Goal: Information Seeking & Learning: Find specific page/section

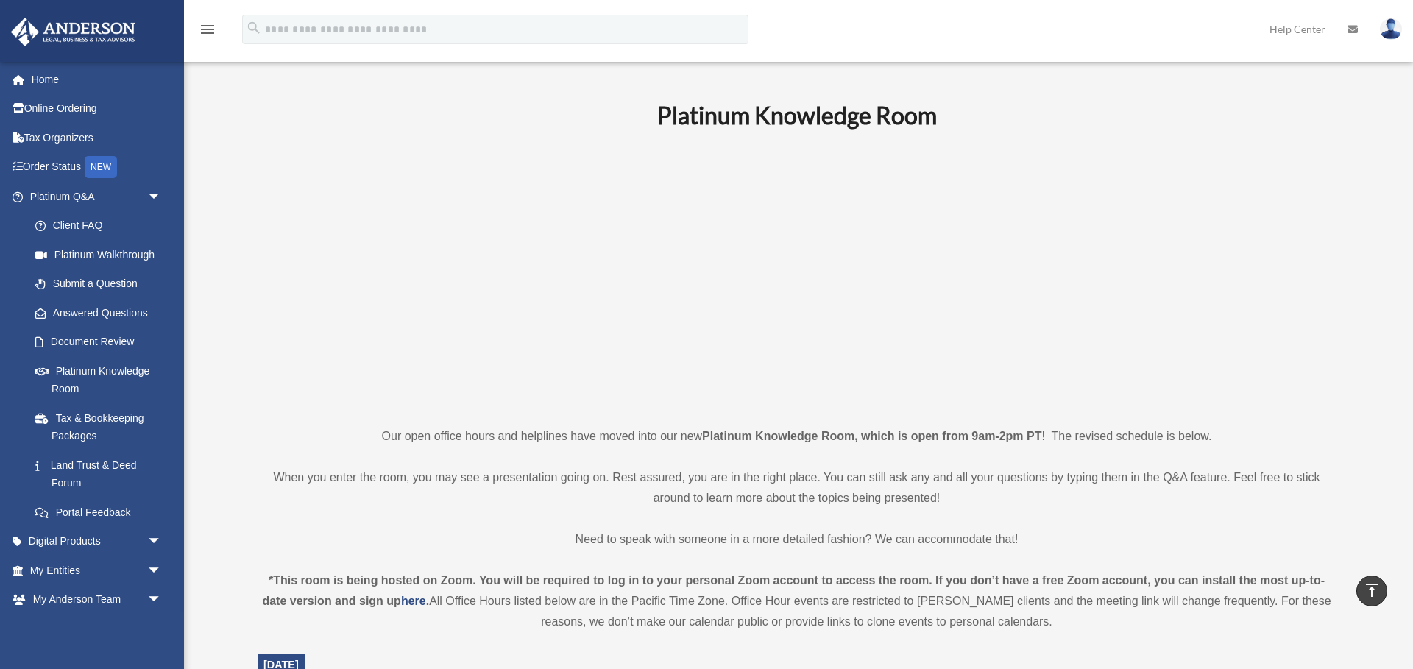
scroll to position [578, 0]
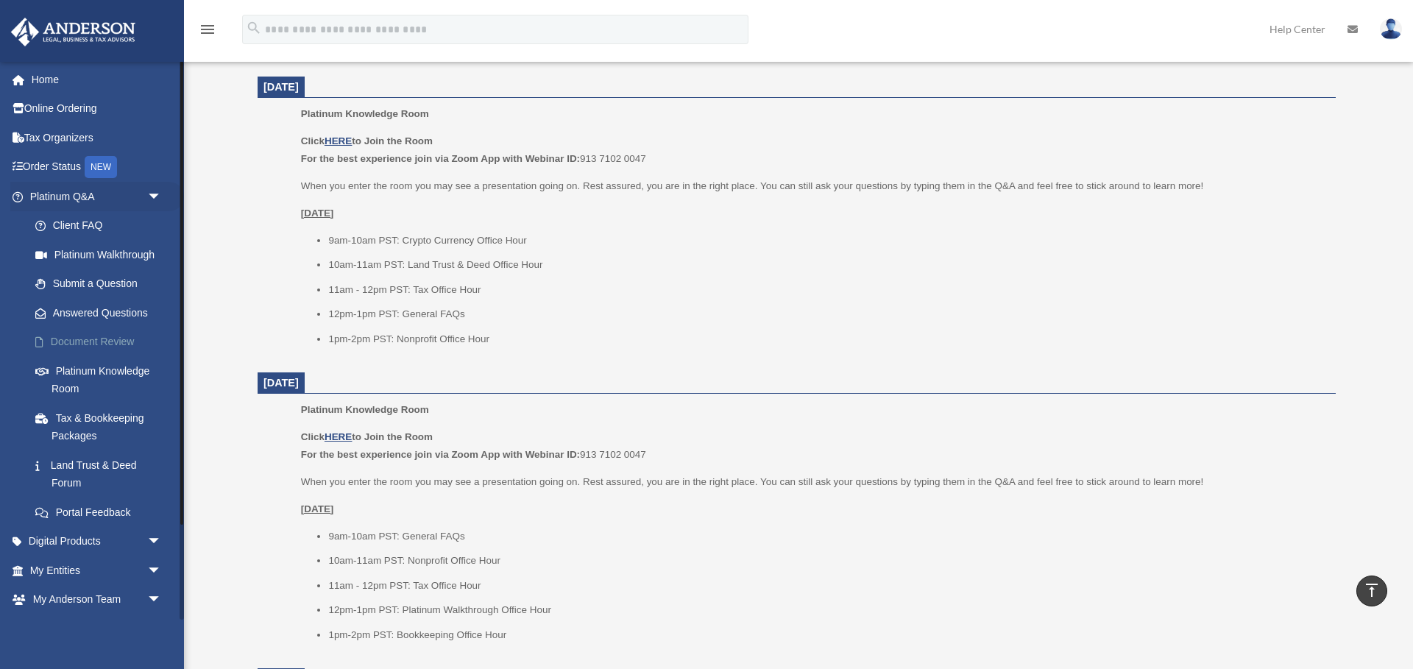
click at [102, 340] on link "Document Review" at bounding box center [102, 341] width 163 height 29
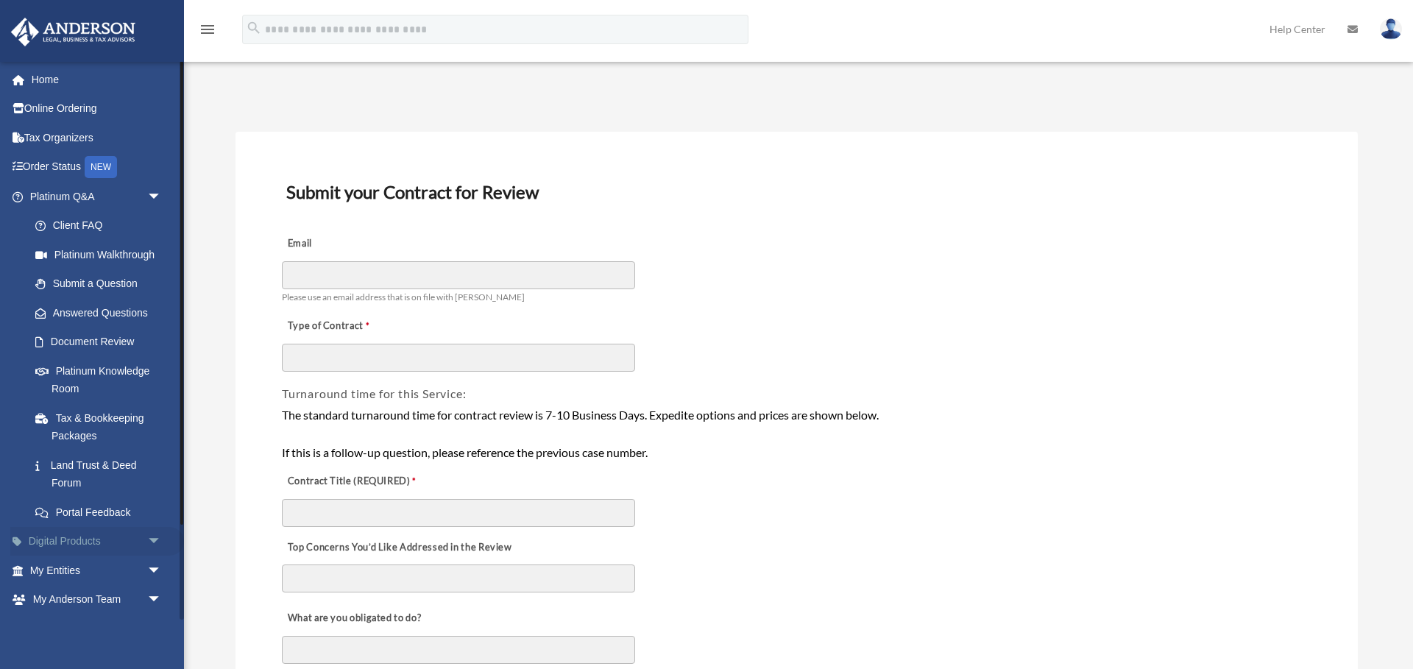
click at [157, 538] on span "arrow_drop_down" at bounding box center [161, 542] width 29 height 30
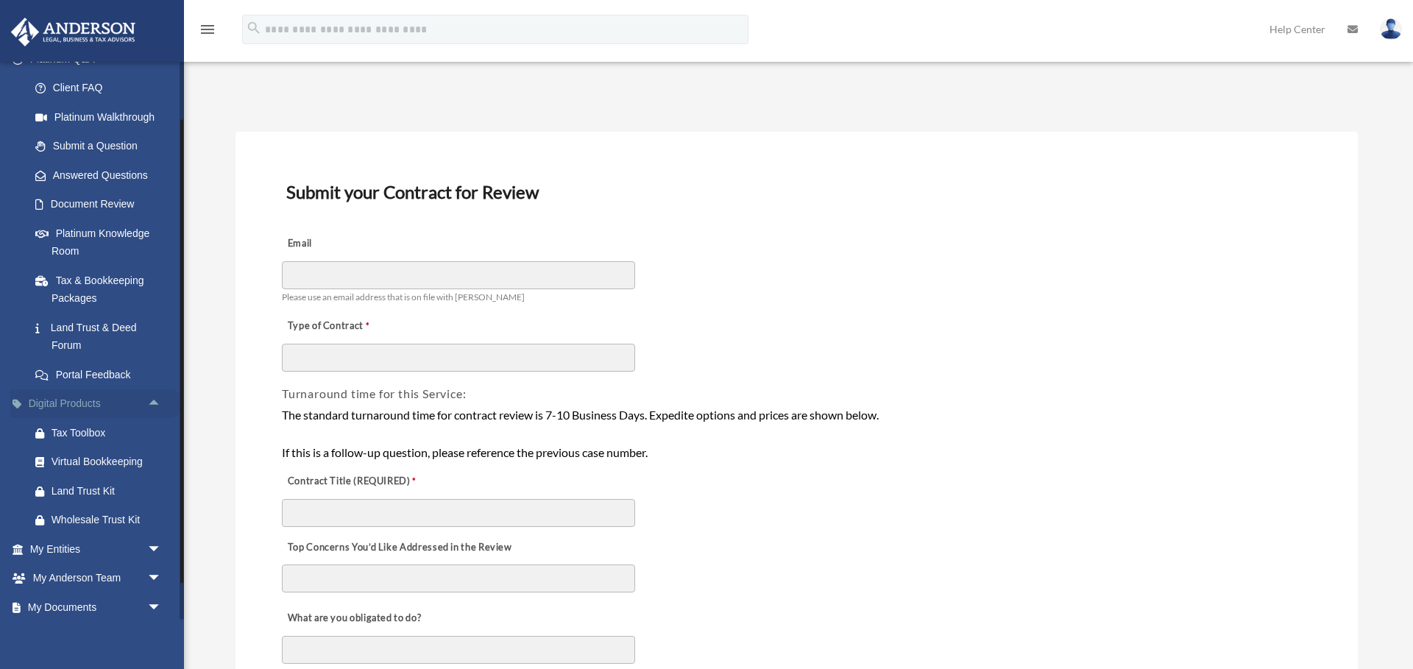
scroll to position [141, 0]
click at [154, 545] on span "arrow_drop_down" at bounding box center [161, 546] width 29 height 30
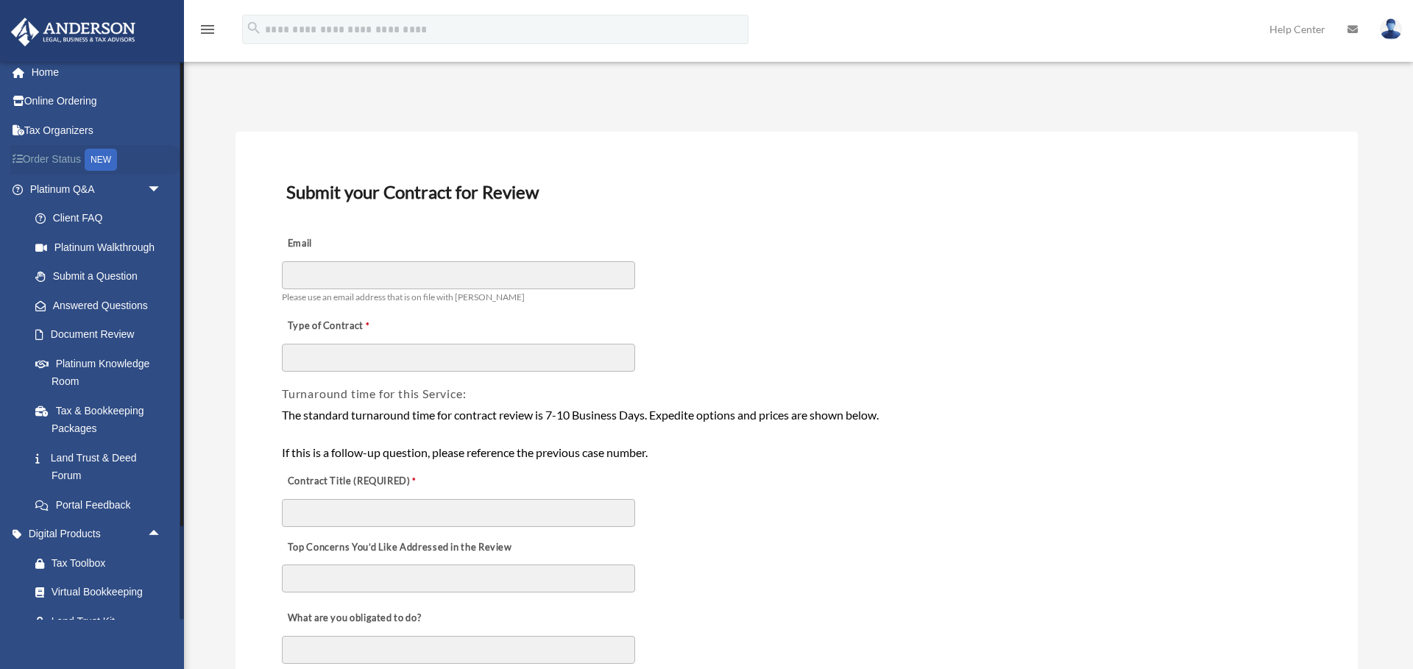
scroll to position [0, 0]
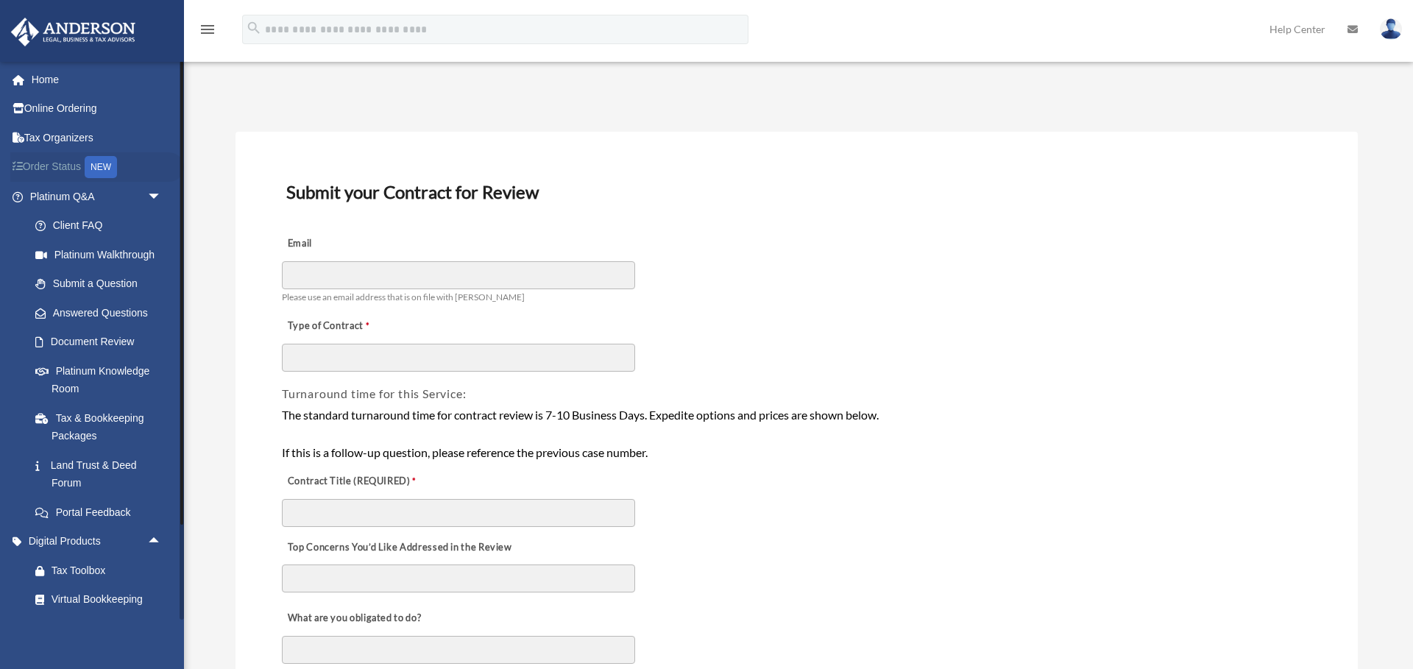
click at [48, 166] on link "Order Status NEW" at bounding box center [97, 167] width 174 height 30
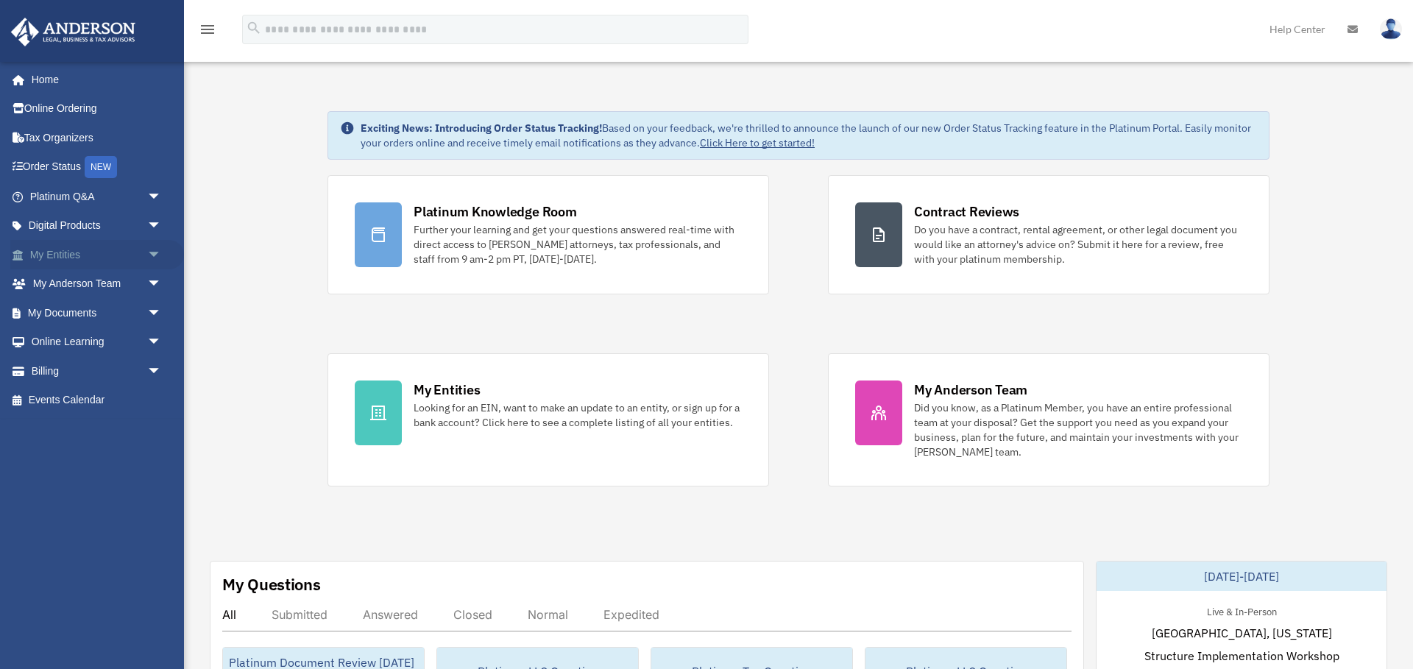
click at [153, 259] on span "arrow_drop_down" at bounding box center [161, 255] width 29 height 30
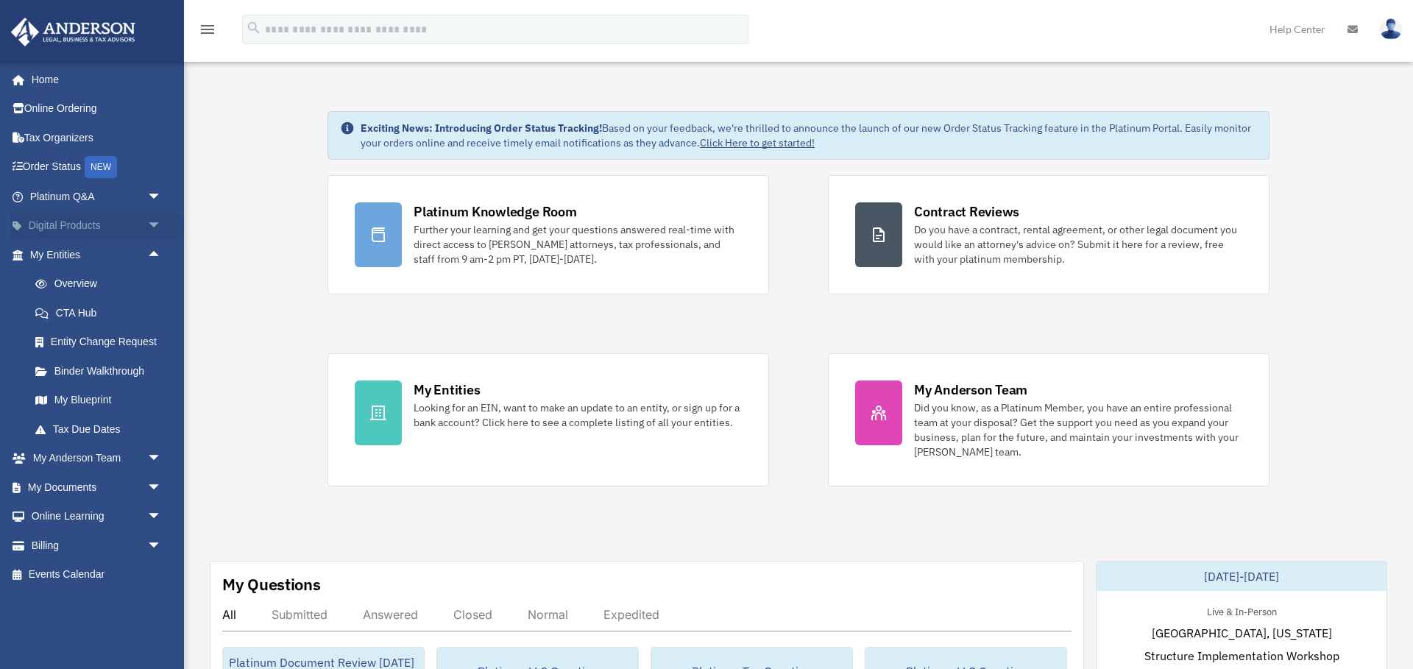
click at [156, 224] on span "arrow_drop_down" at bounding box center [161, 226] width 29 height 30
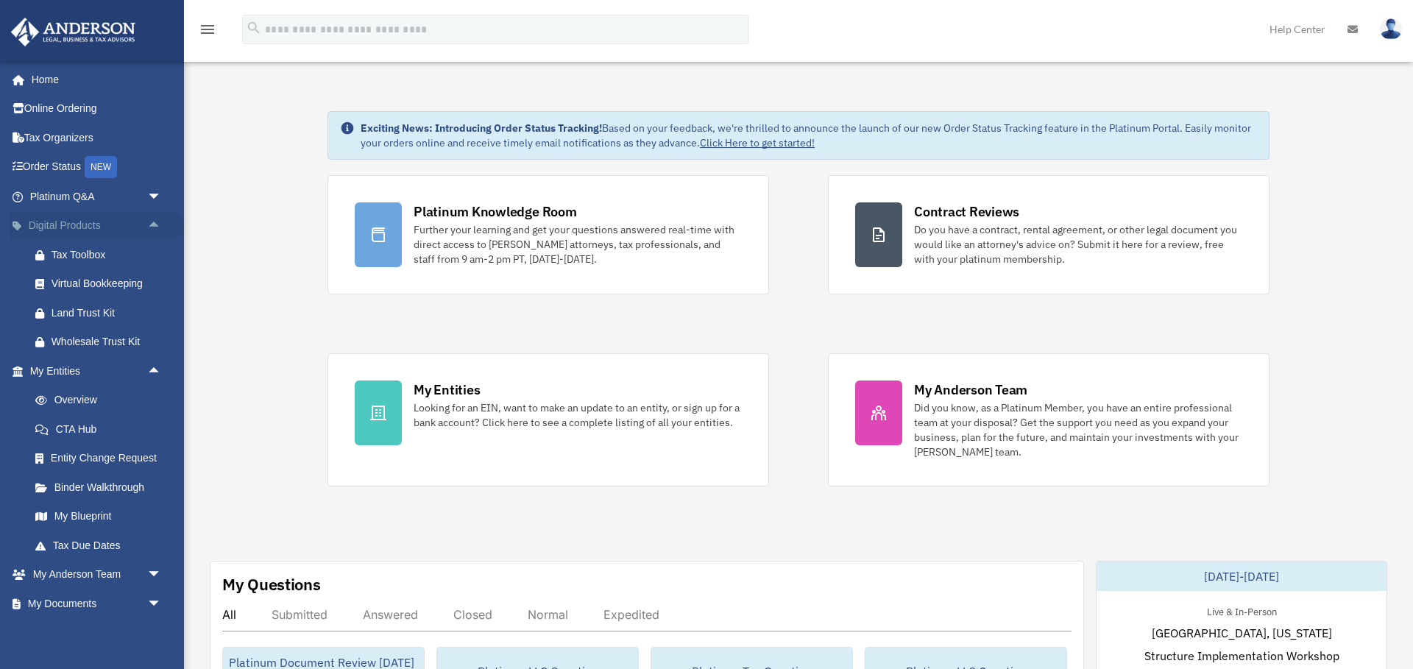
click at [156, 224] on span "arrow_drop_up" at bounding box center [161, 226] width 29 height 30
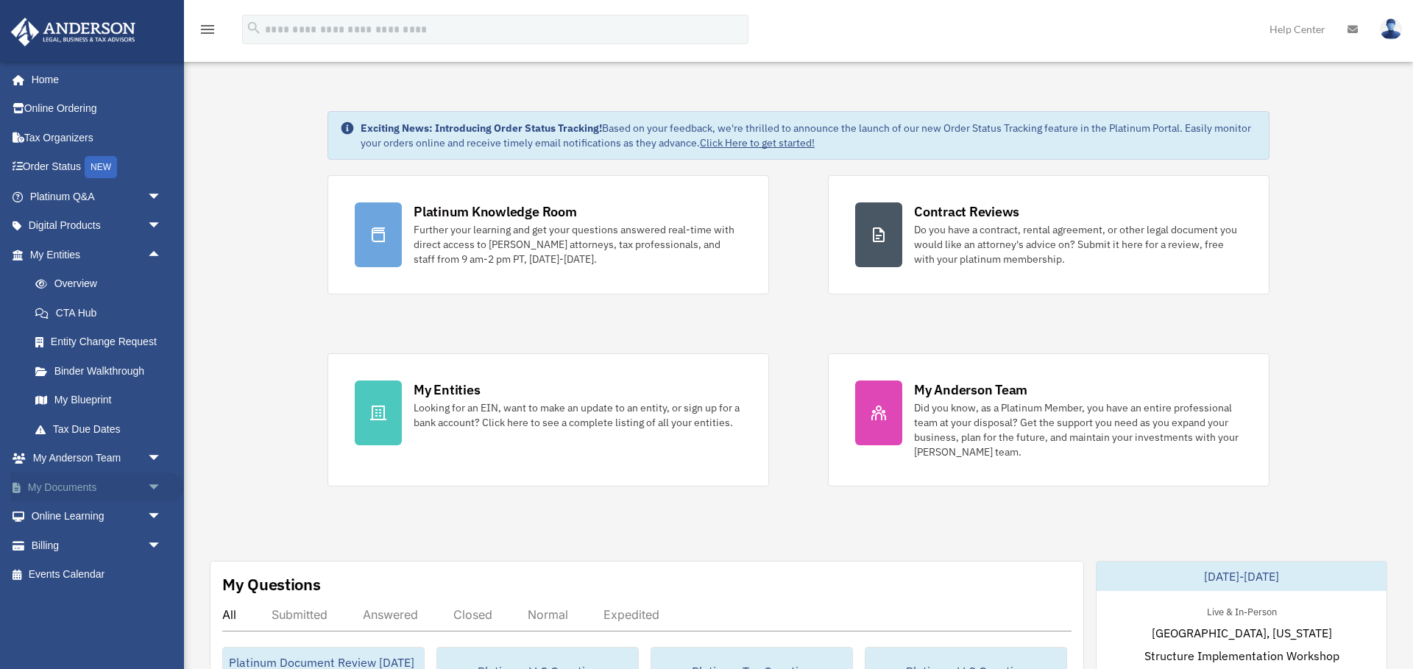
click at [163, 483] on span "arrow_drop_down" at bounding box center [161, 487] width 29 height 30
click at [96, 572] on link "Forms Library" at bounding box center [102, 574] width 163 height 29
click at [107, 545] on link "Meeting Minutes" at bounding box center [102, 545] width 163 height 29
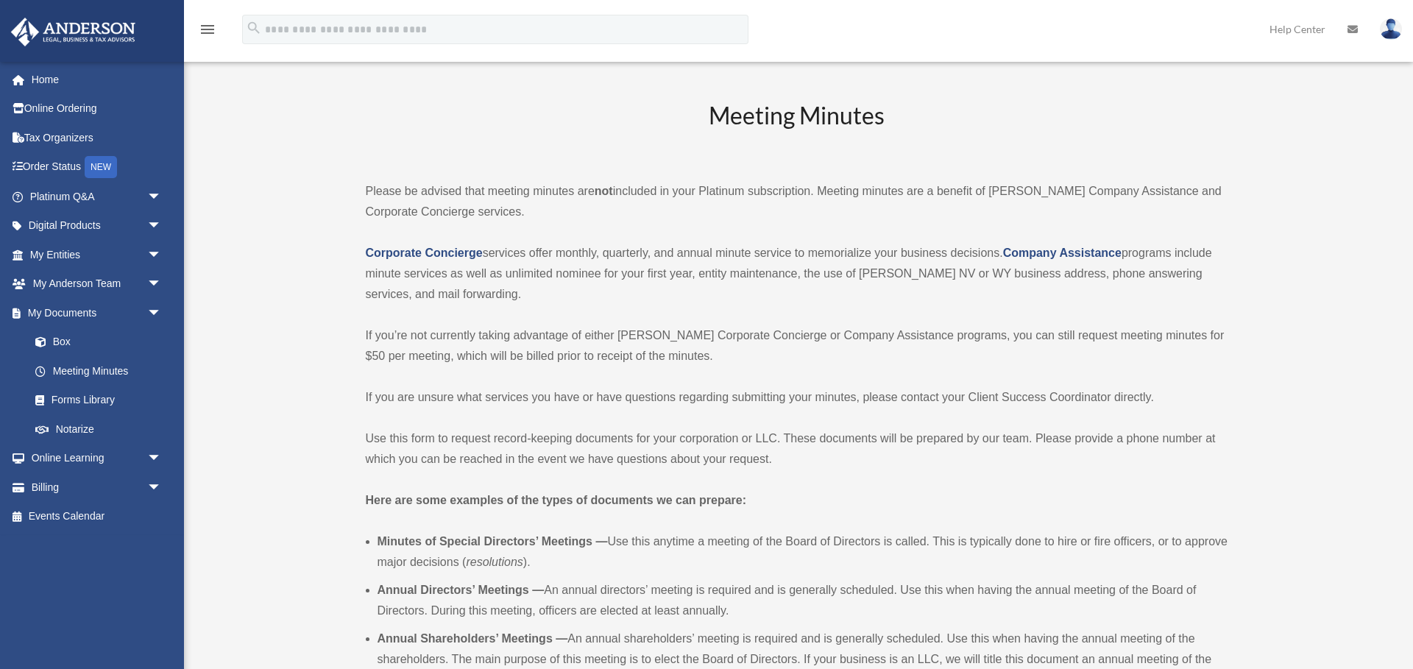
click at [583, 212] on p "Please be advised that meeting minutes are not included in your Platinum subscr…" at bounding box center [797, 201] width 862 height 41
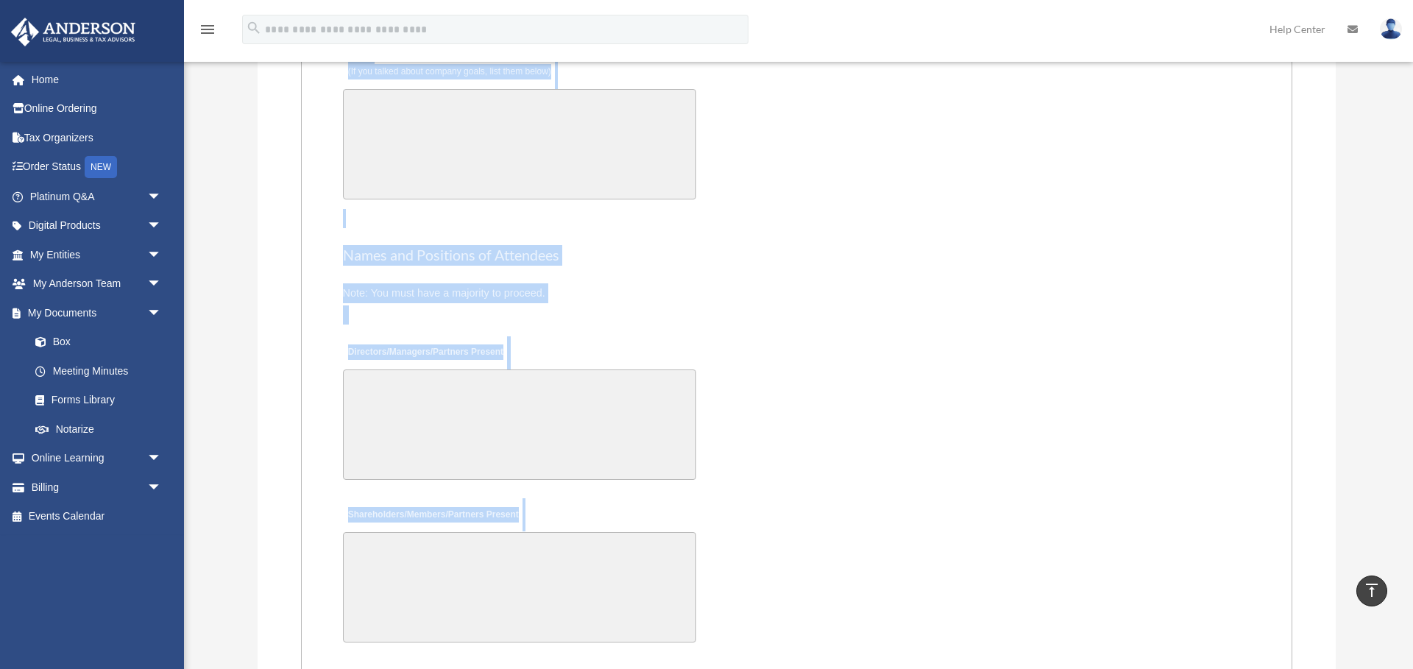
scroll to position [3260, 0]
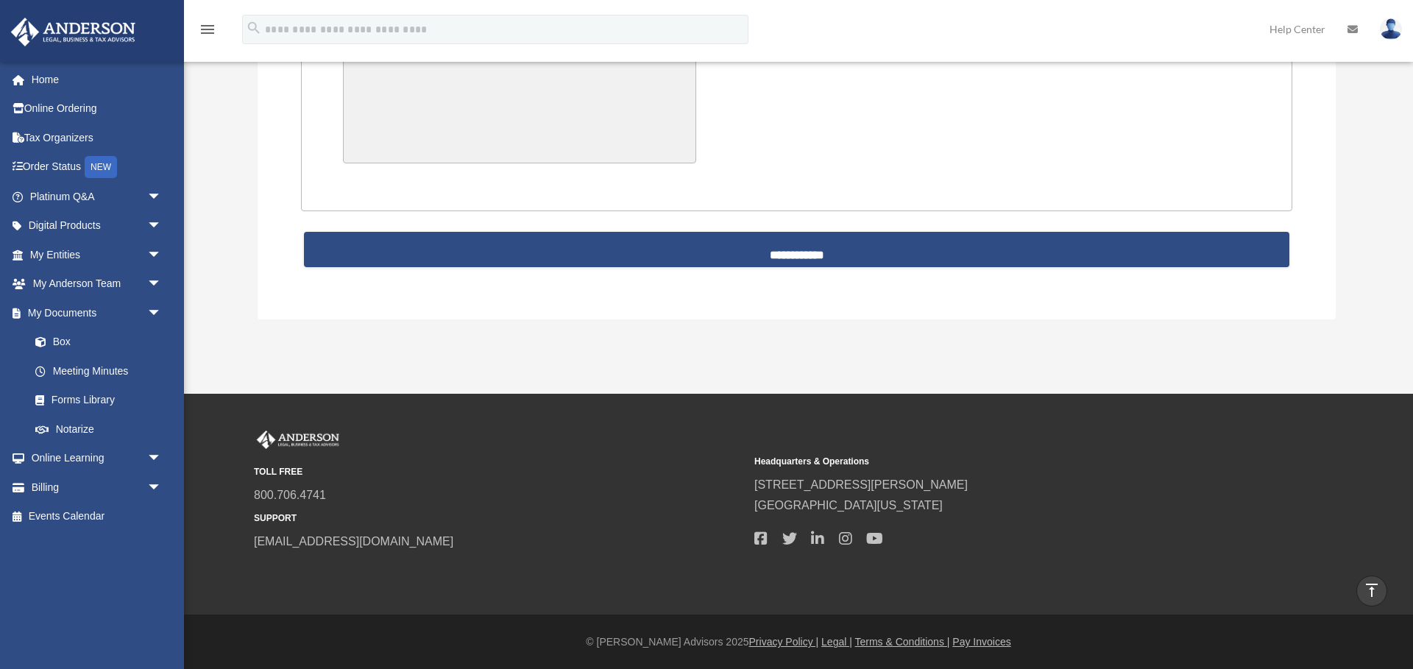
drag, startPoint x: 368, startPoint y: 186, endPoint x: 1026, endPoint y: 139, distance: 659.5
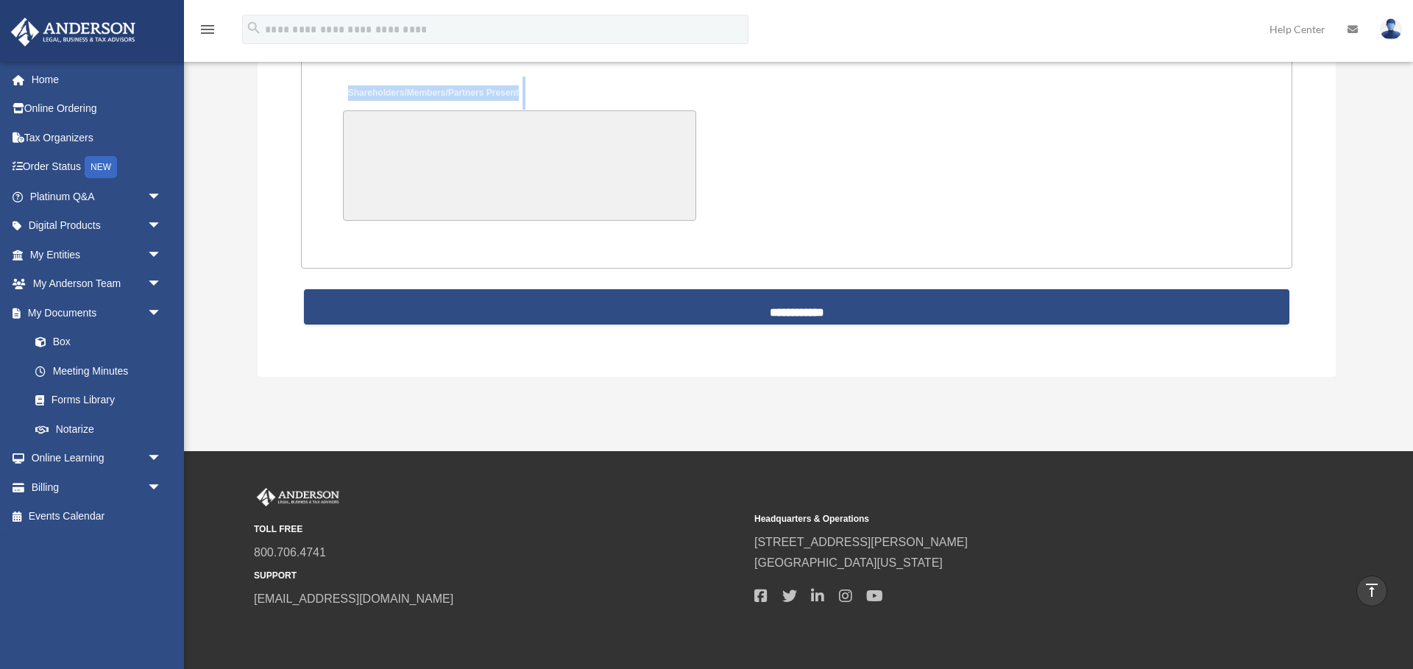
scroll to position [3199, 0]
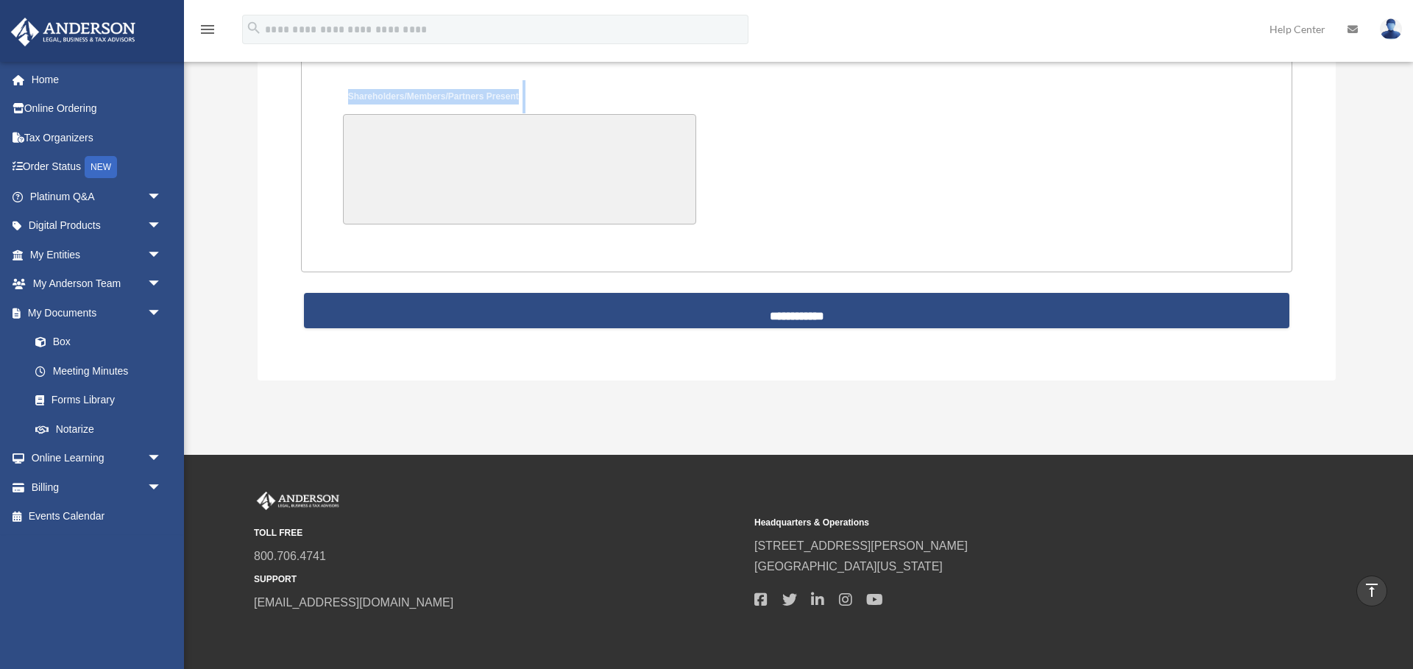
copy div "Please be advised that meeting minutes are not included in your Platinum subscr…"
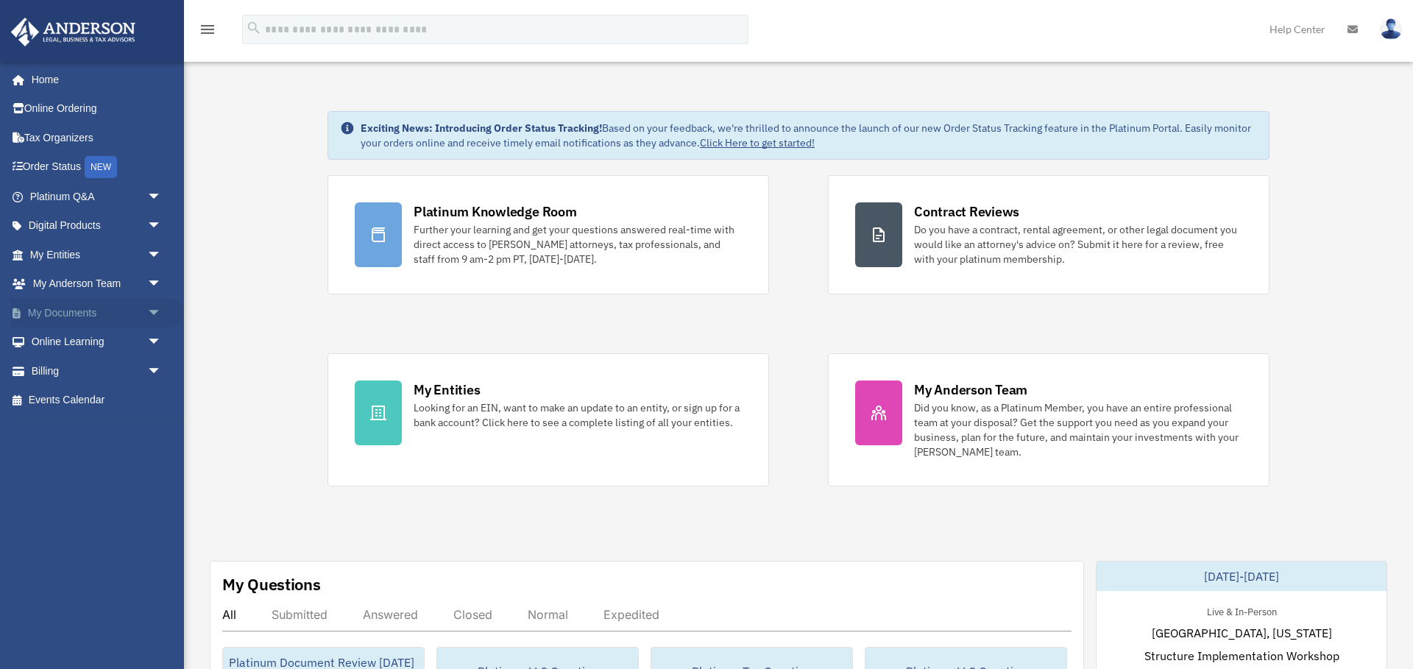
click at [84, 315] on link "My Documents arrow_drop_down" at bounding box center [97, 312] width 174 height 29
click at [157, 306] on span "arrow_drop_down" at bounding box center [161, 313] width 29 height 30
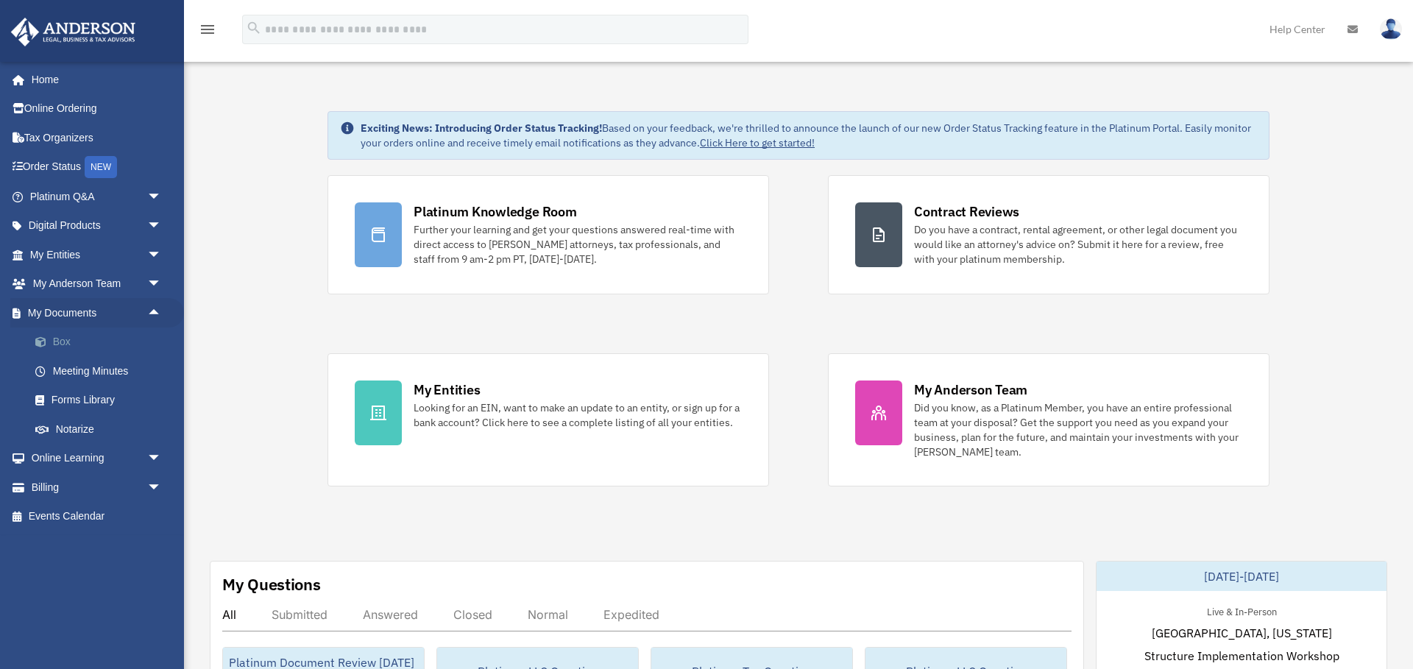
click at [73, 346] on link "Box" at bounding box center [102, 341] width 163 height 29
click at [63, 338] on link "Box" at bounding box center [102, 341] width 163 height 29
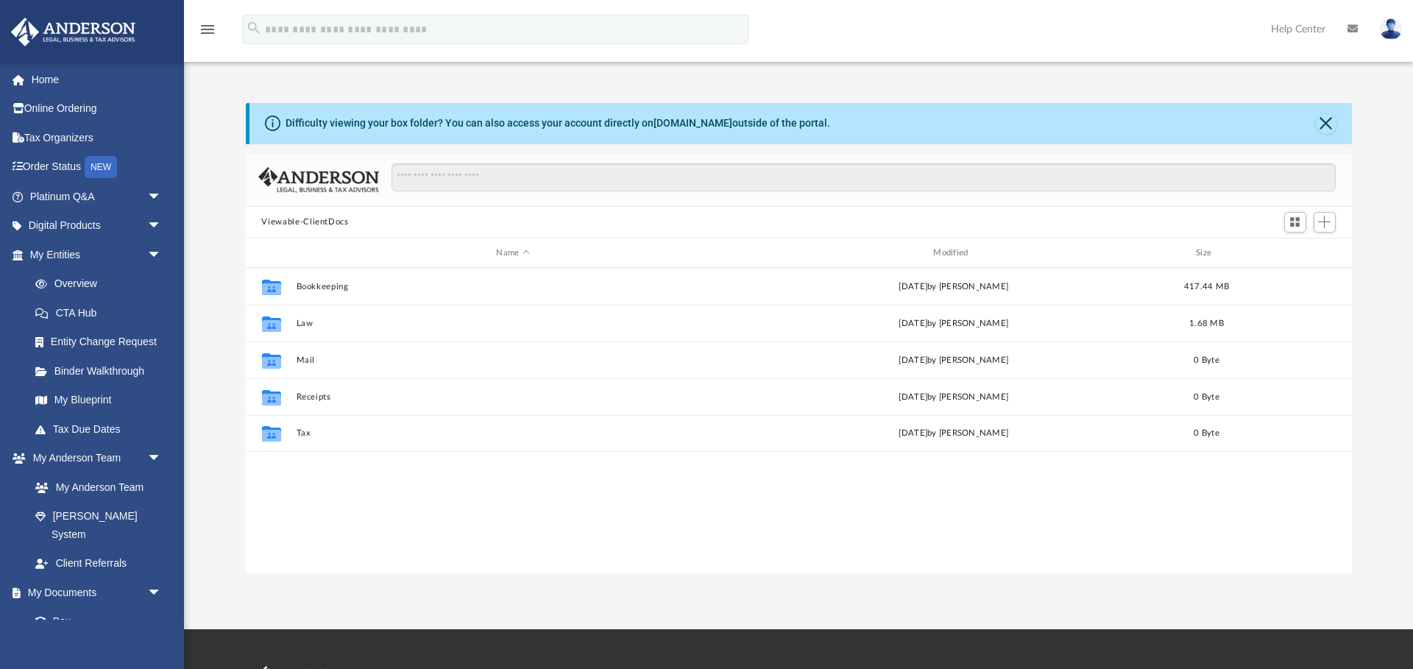
scroll to position [335, 1106]
click at [327, 221] on button "Viewable-ClientDocs" at bounding box center [304, 222] width 87 height 13
click at [288, 223] on button "Viewable-ClientDocs" at bounding box center [304, 222] width 87 height 13
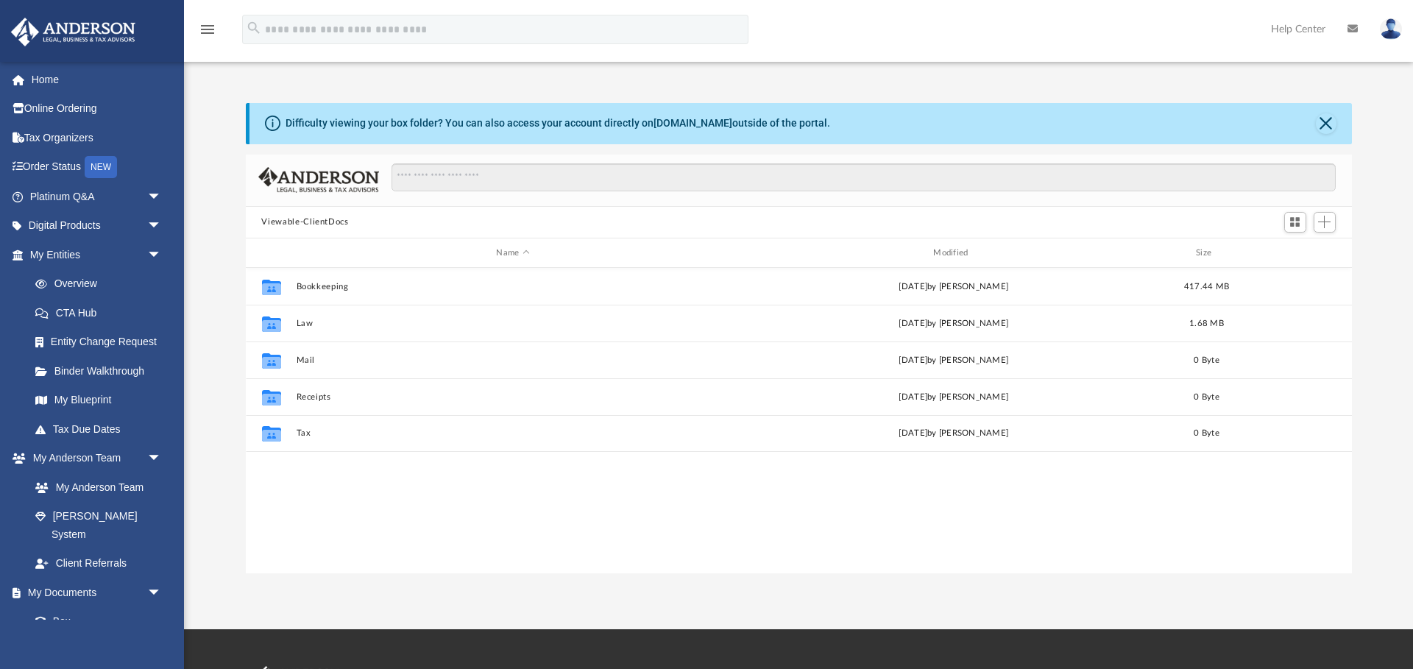
click at [288, 223] on button "Viewable-ClientDocs" at bounding box center [304, 222] width 87 height 13
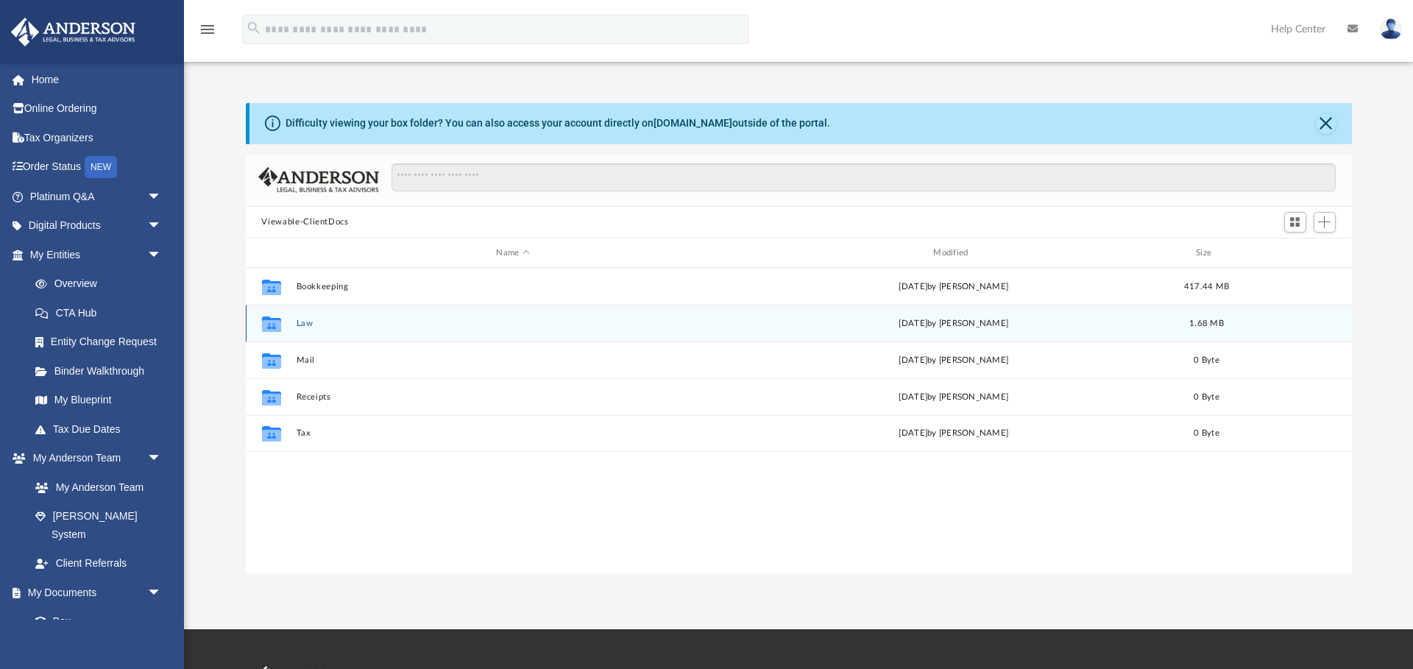
click at [306, 322] on button "Law" at bounding box center [513, 324] width 434 height 10
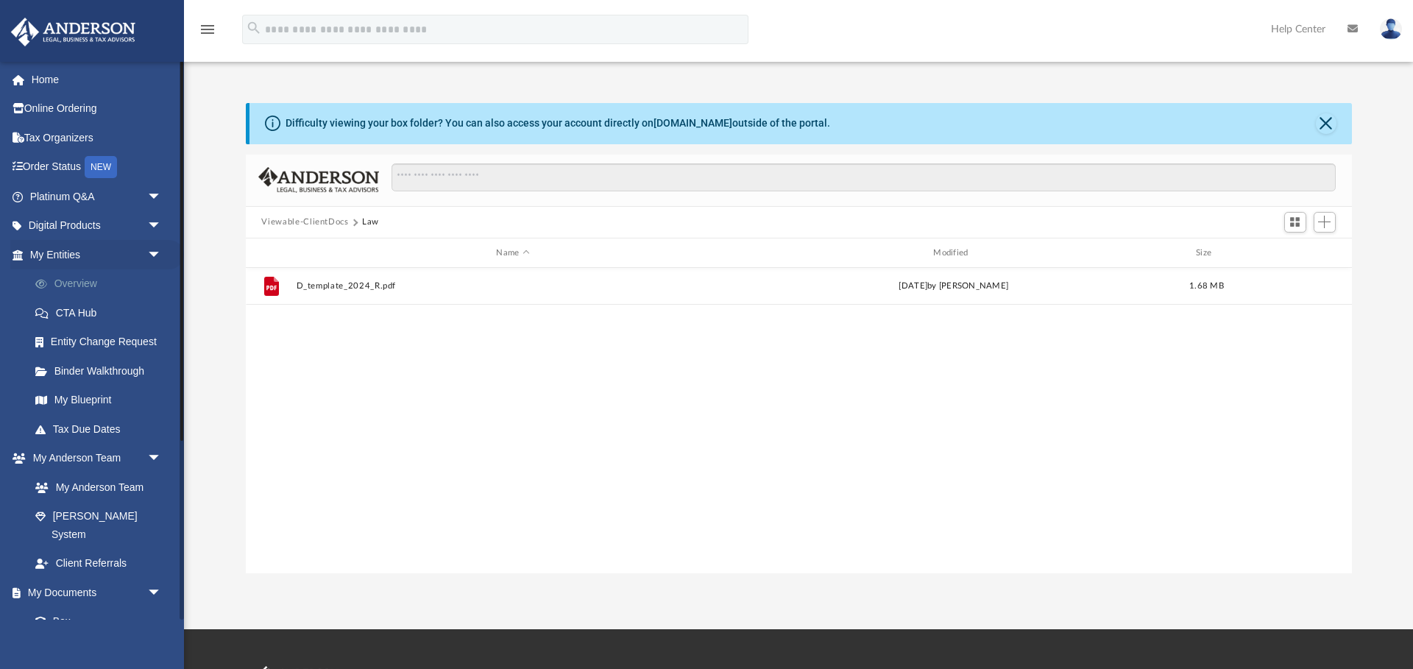
click at [81, 286] on link "Overview" at bounding box center [102, 283] width 163 height 29
click at [82, 286] on link "Overview" at bounding box center [102, 283] width 163 height 29
click at [76, 283] on link "Overview" at bounding box center [102, 283] width 163 height 29
click at [71, 255] on link "My Entities arrow_drop_down" at bounding box center [97, 254] width 174 height 29
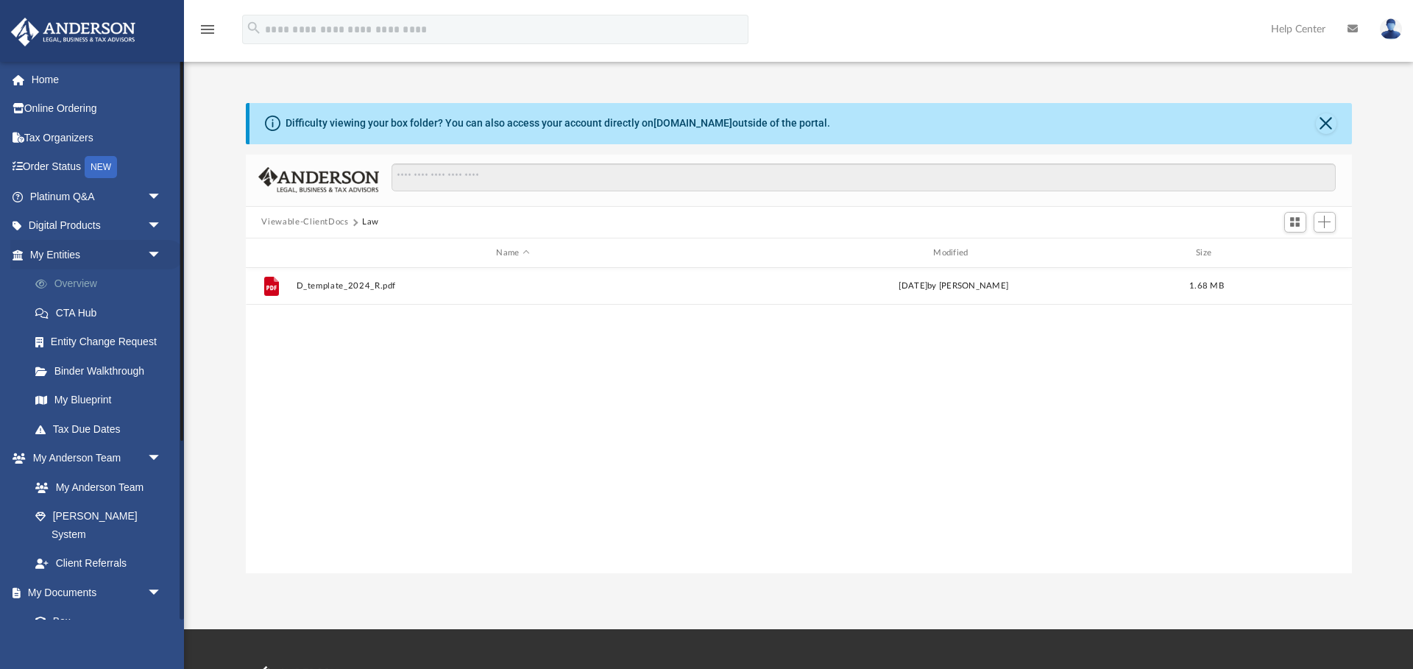
click at [74, 291] on link "Overview" at bounding box center [102, 283] width 163 height 29
